Goal: Transaction & Acquisition: Purchase product/service

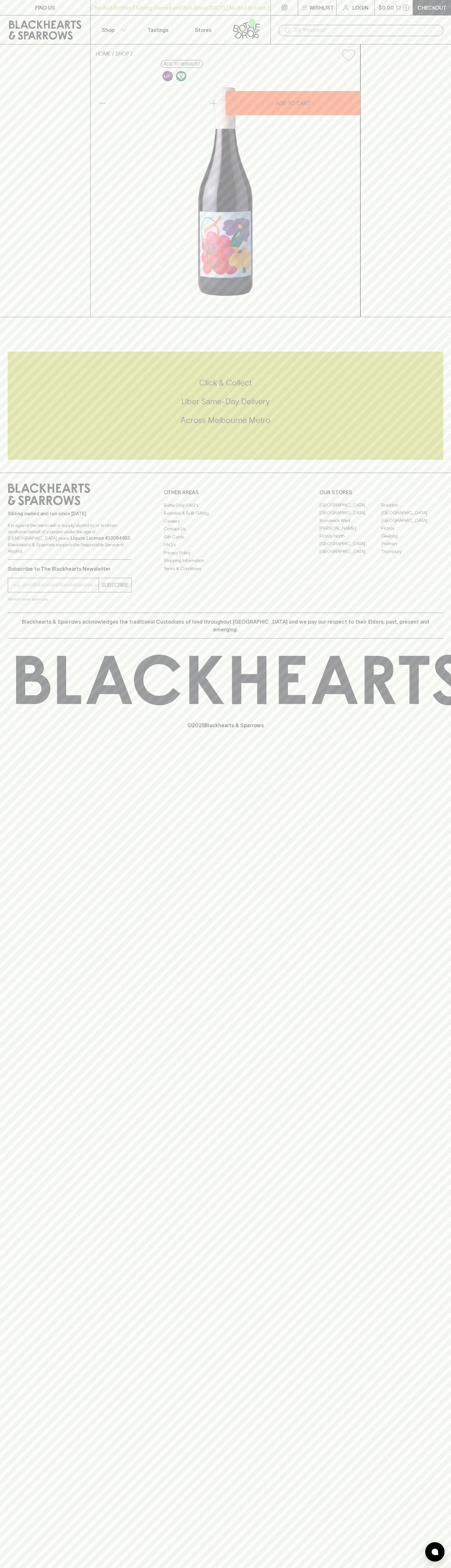
click at [81, 20] on link at bounding box center [45, 30] width 90 height 29
click at [68, 1567] on html "FIND US | No Bad Bottles | Sibling Owned and Run Since 2006 | No Bad Bottles | …" at bounding box center [226, 784] width 451 height 1568
